Goal: Task Accomplishment & Management: Complete application form

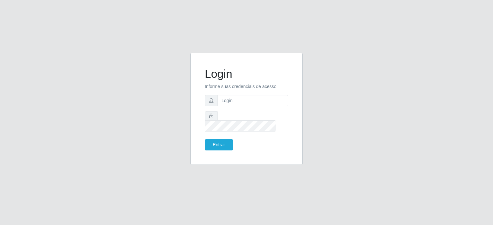
click at [215, 104] on span at bounding box center [211, 100] width 13 height 11
click at [246, 105] on input "text" at bounding box center [252, 100] width 71 height 11
click at [253, 105] on input "text" at bounding box center [252, 100] width 71 height 11
type input "[EMAIL_ADDRESS][DOMAIN_NAME]"
click at [240, 128] on form "Login Informe suas credenciais de acesso [EMAIL_ADDRESS][DOMAIN_NAME] Entrar" at bounding box center [246, 108] width 83 height 83
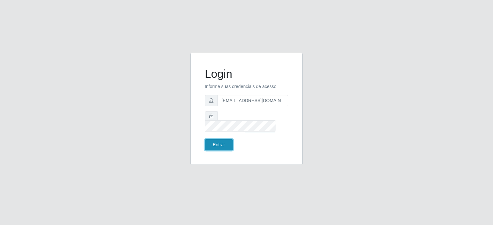
click at [222, 140] on button "Entrar" at bounding box center [219, 145] width 28 height 11
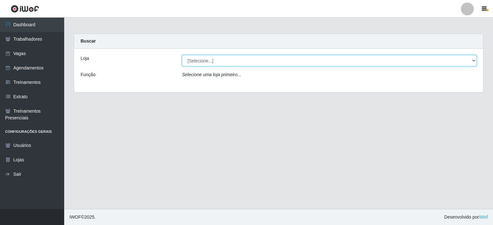
click at [218, 57] on select "[Selecione...] Corte Fácil - Unidade Planalto" at bounding box center [329, 60] width 294 height 11
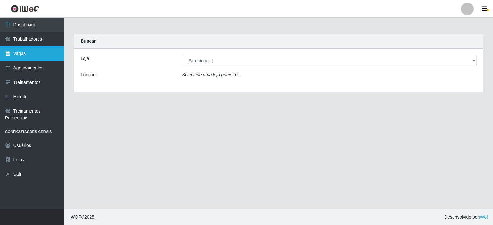
click at [45, 50] on link "Vagas" at bounding box center [32, 54] width 64 height 14
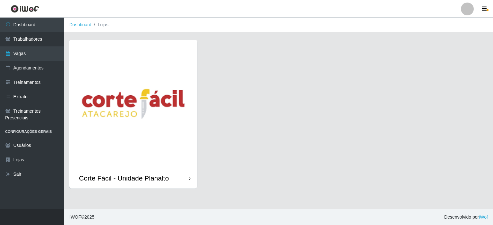
click at [132, 87] on img at bounding box center [133, 104] width 128 height 128
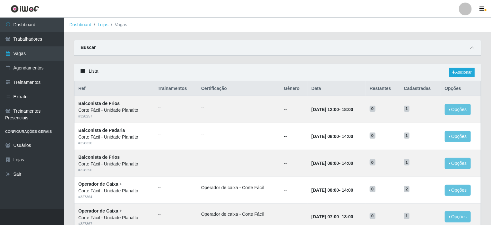
click at [468, 47] on div "Buscar" at bounding box center [277, 47] width 407 height 15
click at [477, 48] on div "Buscar" at bounding box center [277, 47] width 407 height 15
click at [473, 48] on icon at bounding box center [472, 48] width 4 height 4
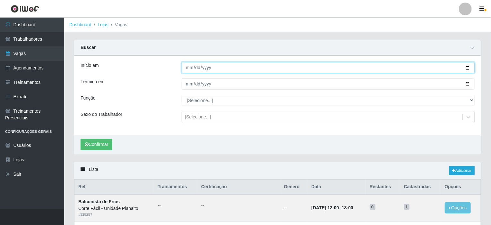
click at [468, 67] on input "Início em" at bounding box center [328, 67] width 293 height 11
type input "[DATE]"
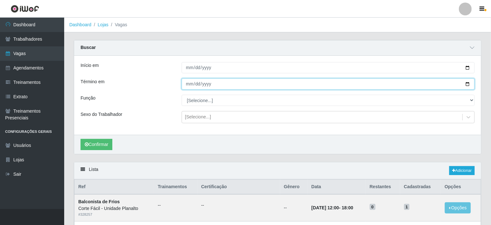
click at [467, 84] on input "Término em" at bounding box center [328, 84] width 293 height 11
type input "[DATE]"
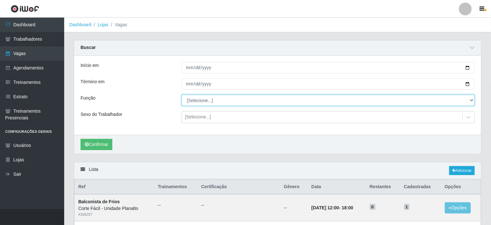
click at [207, 103] on select "[Selecione...] ASG ASG + ASG ++ Auxiliar de Estacionamento Auxiliar de Estacion…" at bounding box center [328, 100] width 293 height 11
select select "107"
click at [182, 95] on select "[Selecione...] ASG ASG + ASG ++ Auxiliar de Estacionamento Auxiliar de Estacion…" at bounding box center [328, 100] width 293 height 11
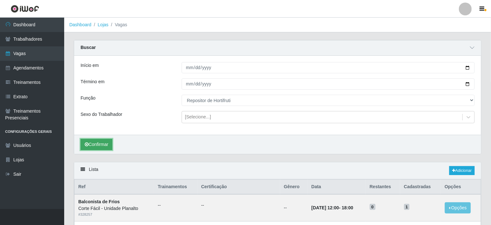
click at [98, 147] on button "Confirmar" at bounding box center [96, 144] width 32 height 11
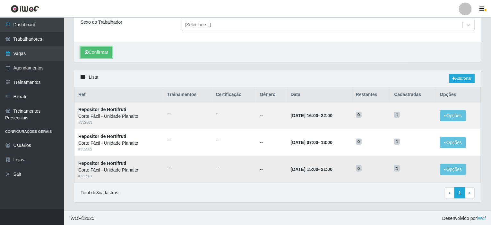
scroll to position [92, 0]
